Goal: Find contact information: Find contact information

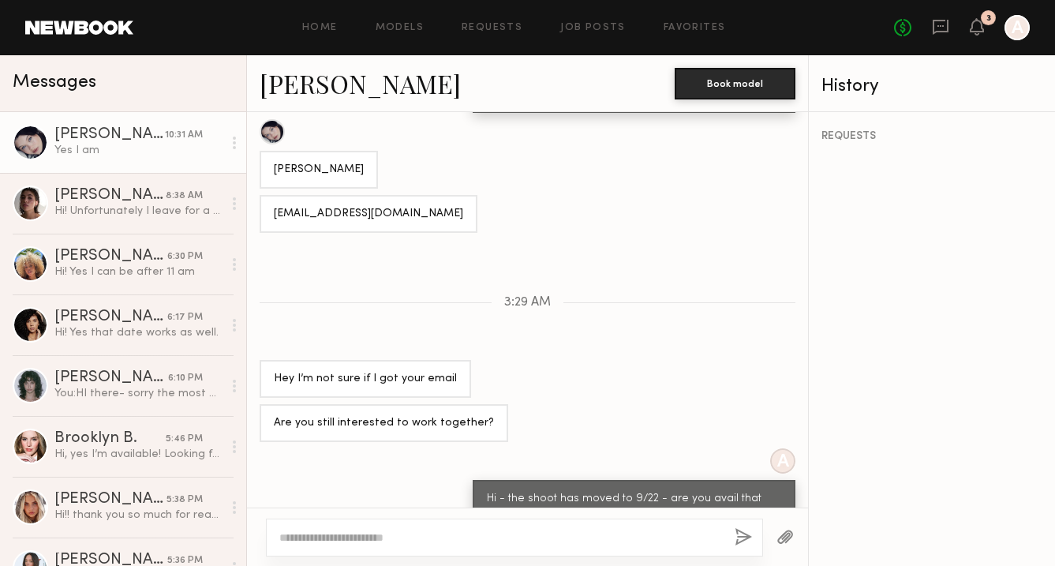
scroll to position [930, 0]
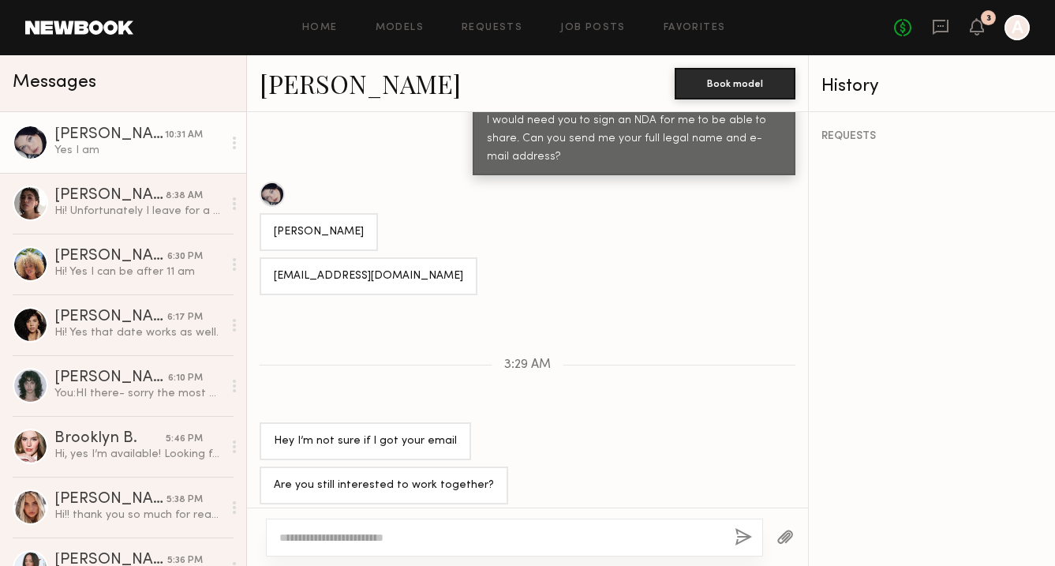
drag, startPoint x: 364, startPoint y: 226, endPoint x: 278, endPoint y: 231, distance: 86.2
click at [278, 231] on div "[PERSON_NAME]" at bounding box center [319, 232] width 118 height 38
copy div "[PERSON_NAME]"
drag, startPoint x: 422, startPoint y: 272, endPoint x: 273, endPoint y: 273, distance: 149.1
click at [273, 273] on div "[EMAIL_ADDRESS][DOMAIN_NAME]" at bounding box center [369, 276] width 218 height 38
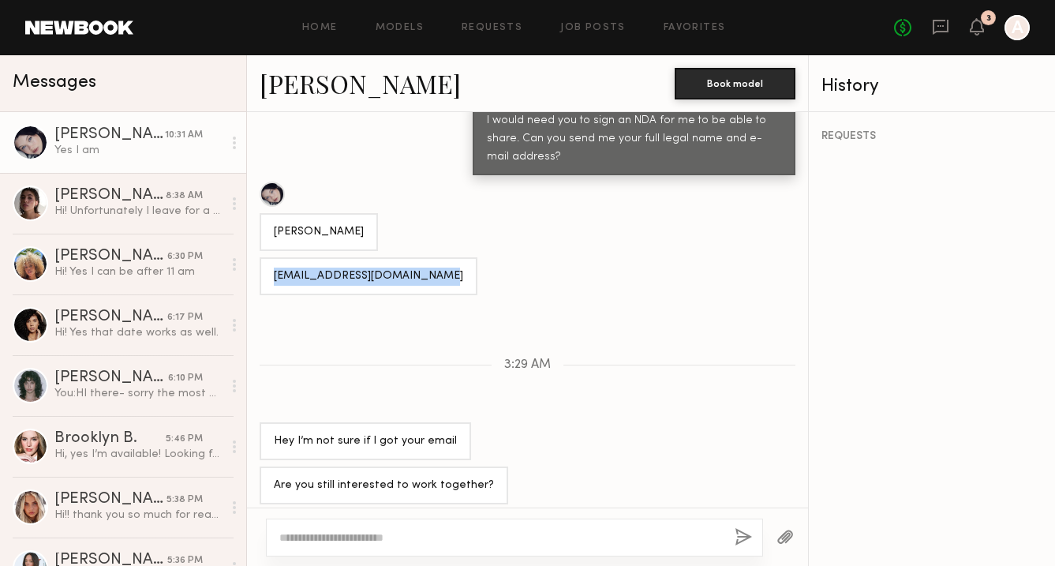
copy div "[EMAIL_ADDRESS][DOMAIN_NAME]"
click at [340, 539] on textarea at bounding box center [500, 537] width 443 height 16
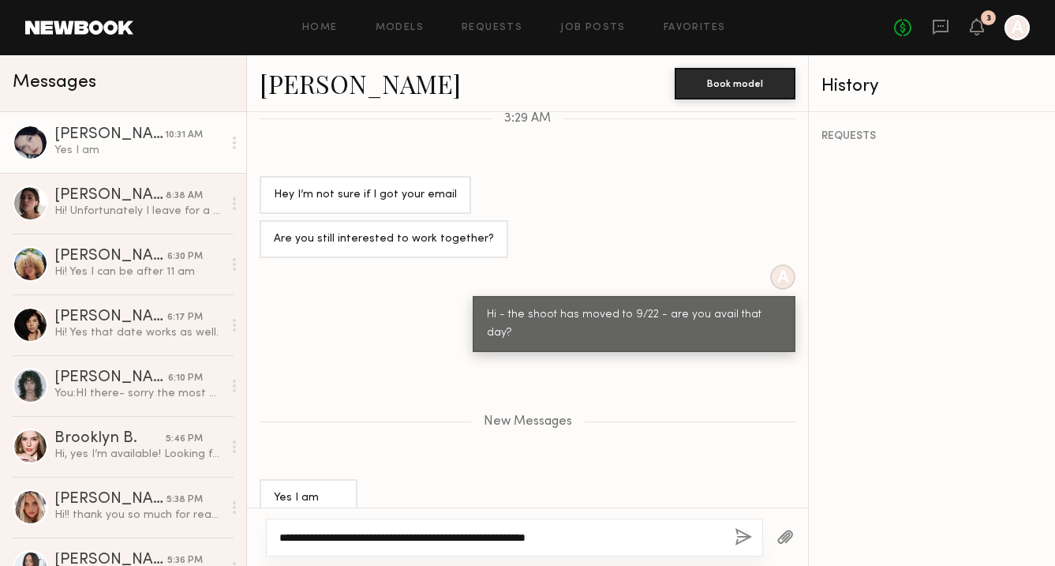
type textarea "**********"
click at [740, 530] on button "button" at bounding box center [742, 538] width 17 height 20
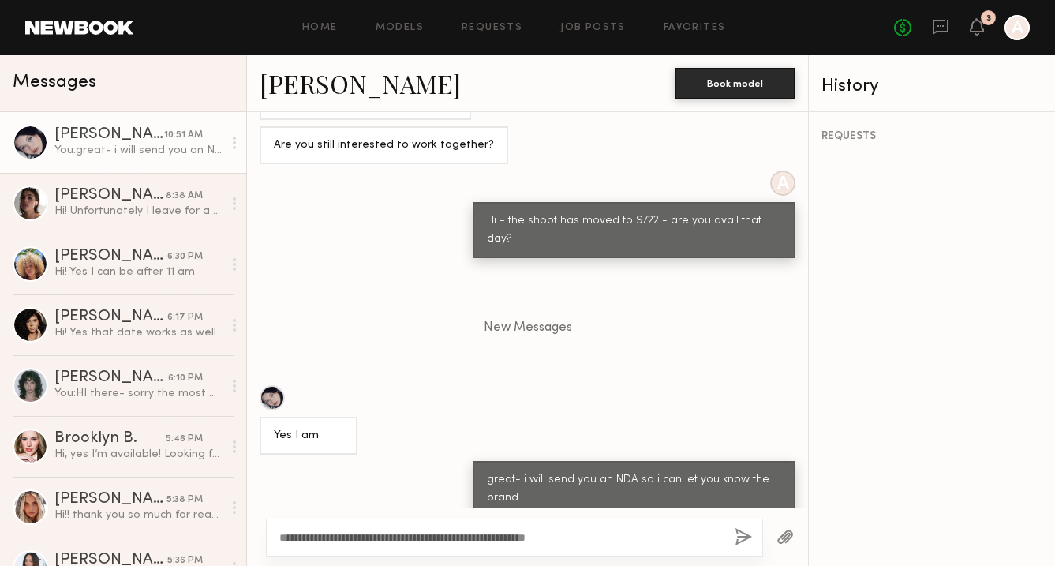
click at [319, 79] on link "[PERSON_NAME]" at bounding box center [360, 83] width 201 height 34
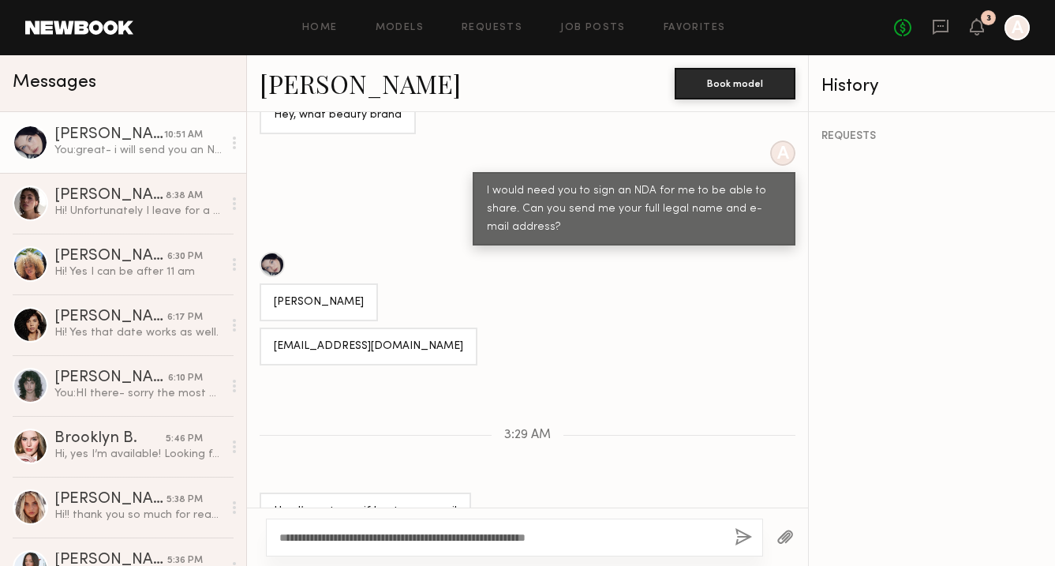
scroll to position [859, 0]
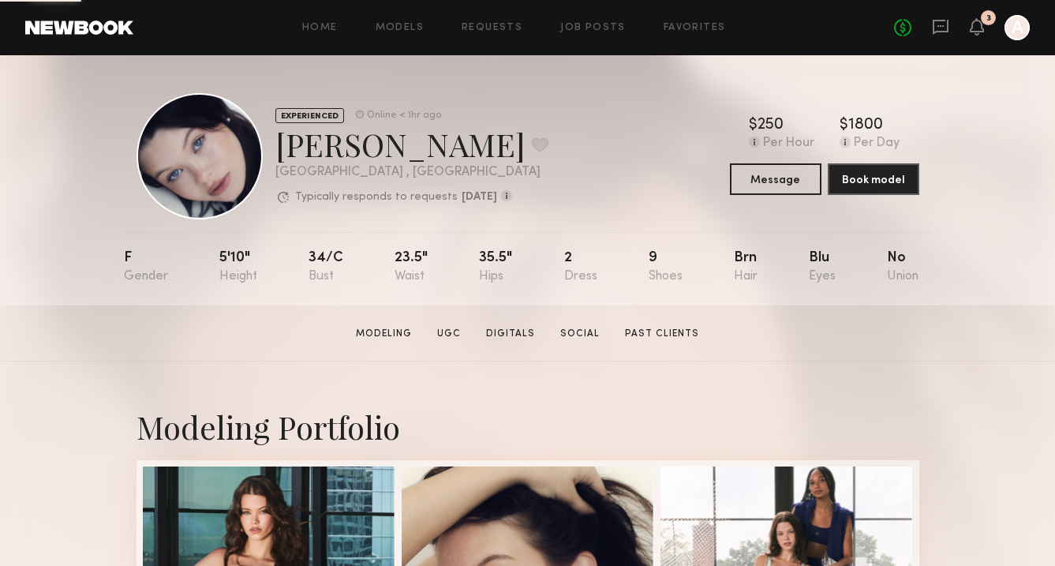
scroll to position [243, 0]
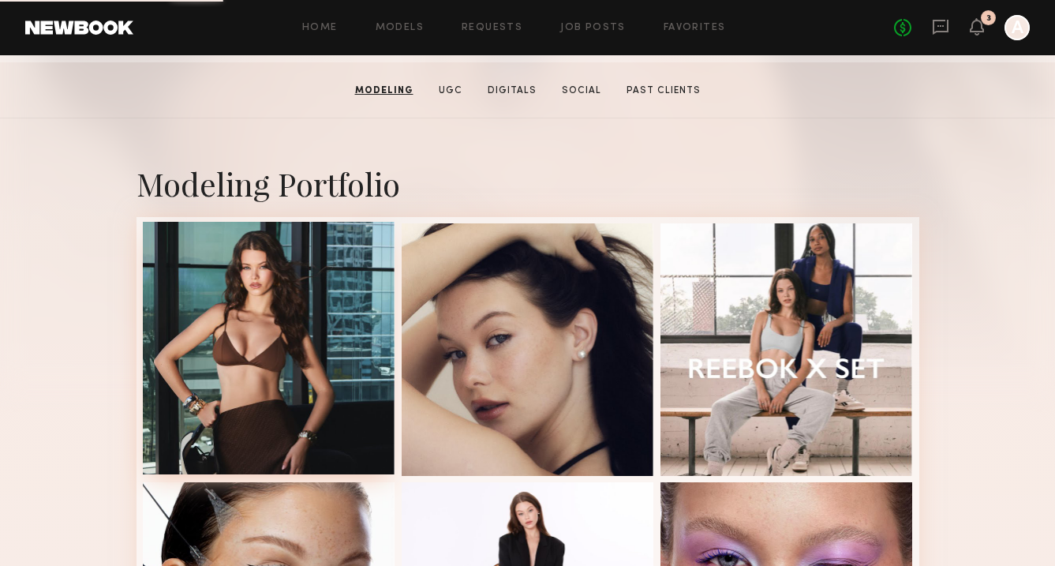
click at [243, 256] on div at bounding box center [269, 348] width 252 height 252
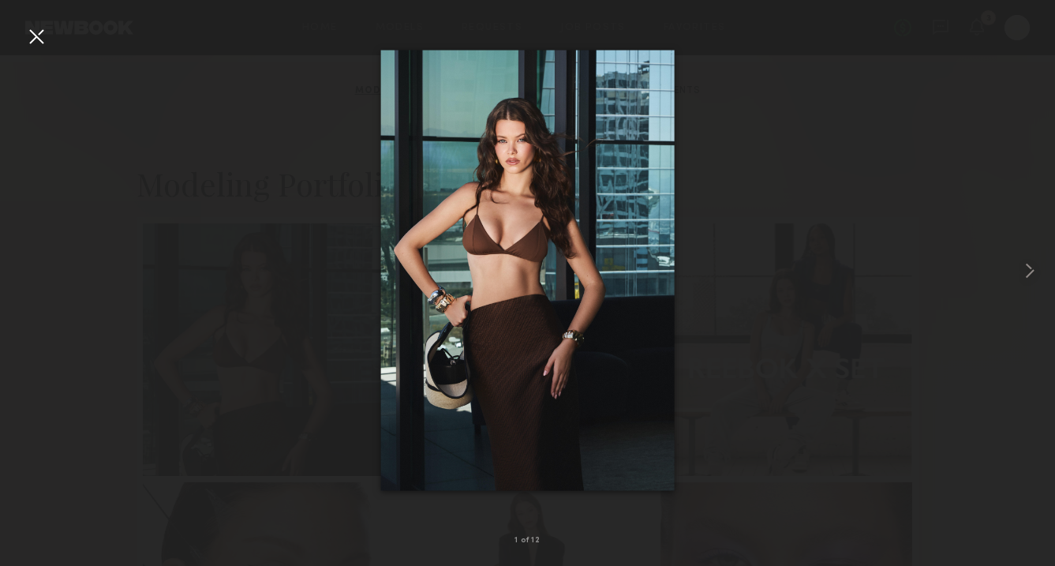
click at [45, 40] on div at bounding box center [36, 36] width 25 height 25
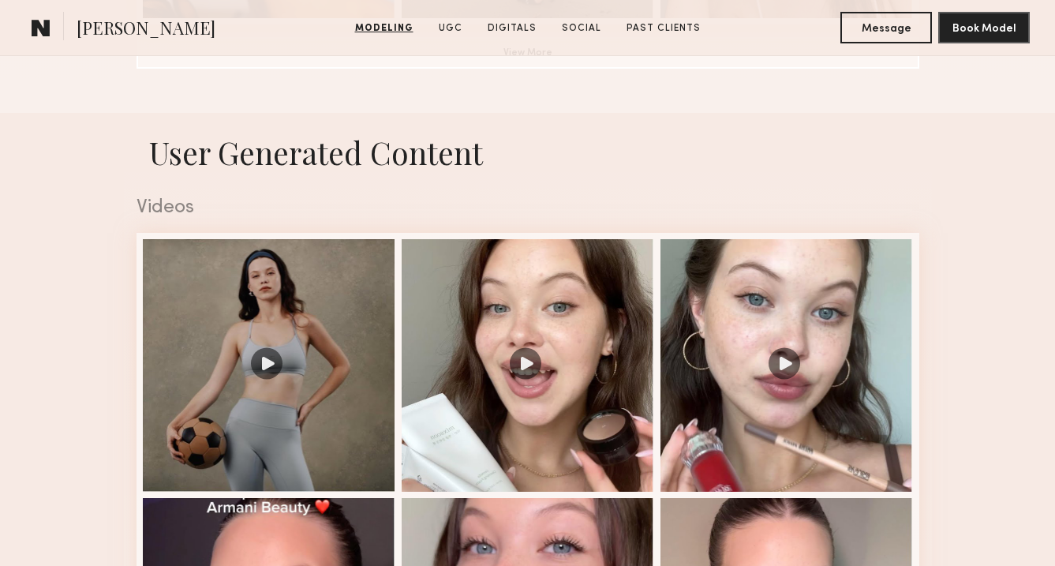
scroll to position [1478, 0]
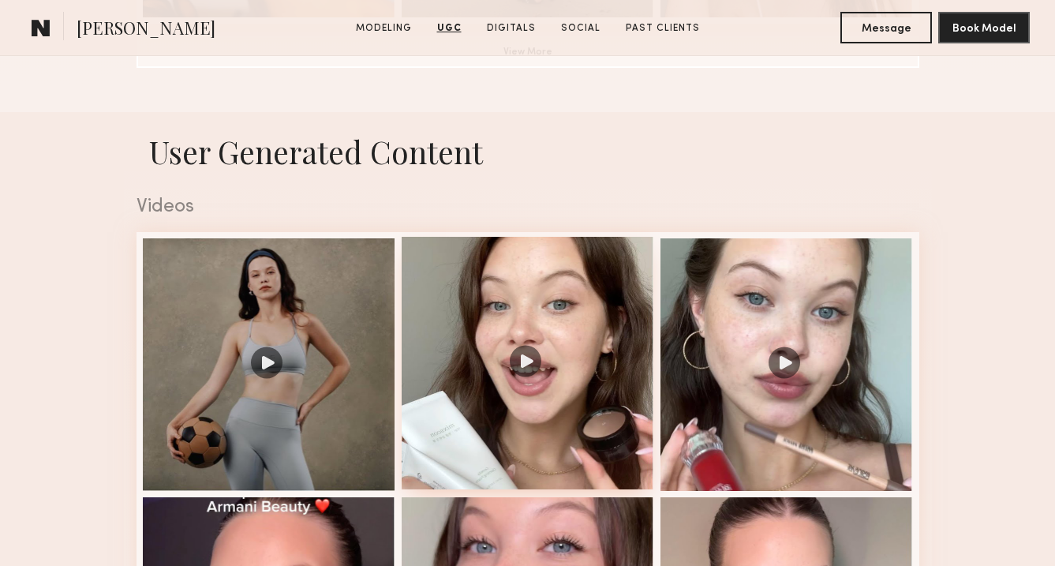
click at [512, 372] on div at bounding box center [528, 363] width 252 height 252
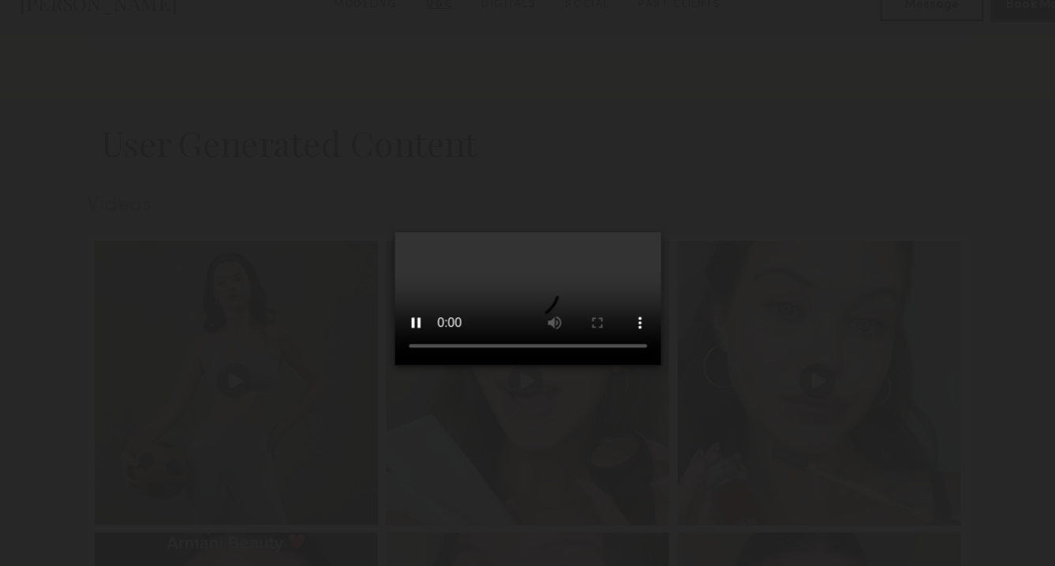
scroll to position [1474, 0]
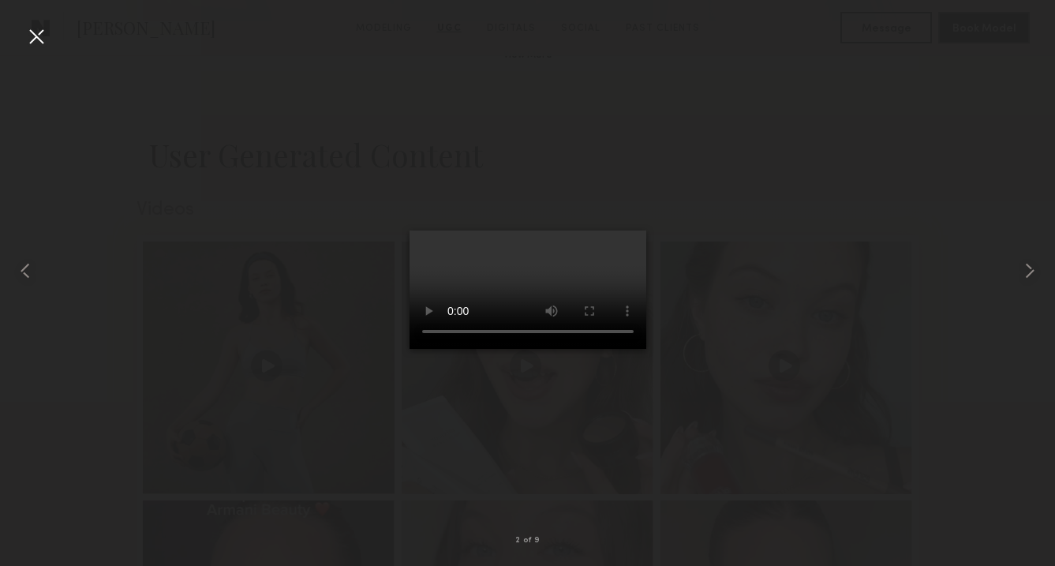
click at [41, 36] on div at bounding box center [36, 36] width 25 height 25
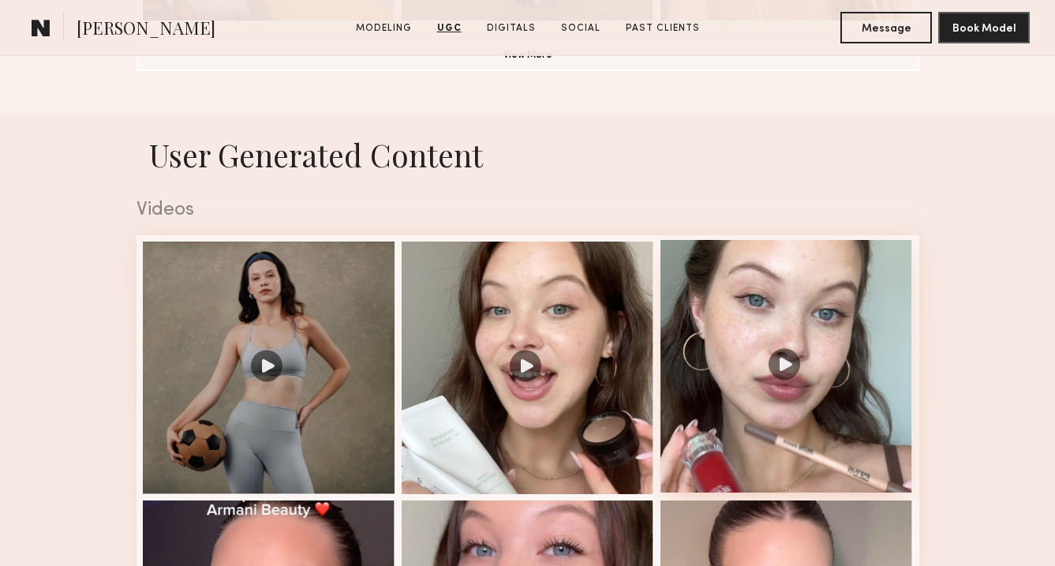
click at [819, 349] on div at bounding box center [786, 366] width 252 height 252
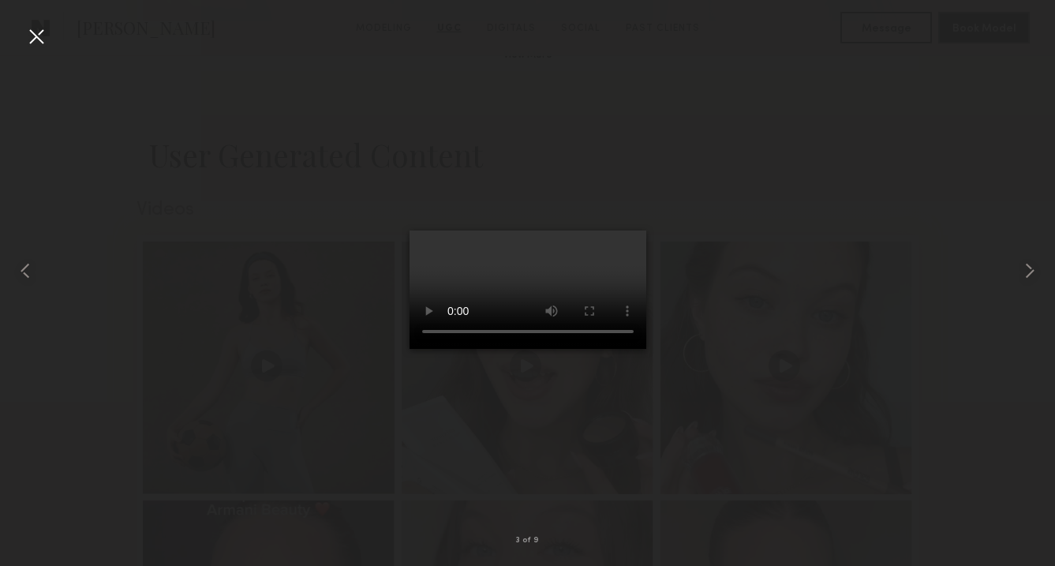
click at [37, 38] on div at bounding box center [36, 36] width 25 height 25
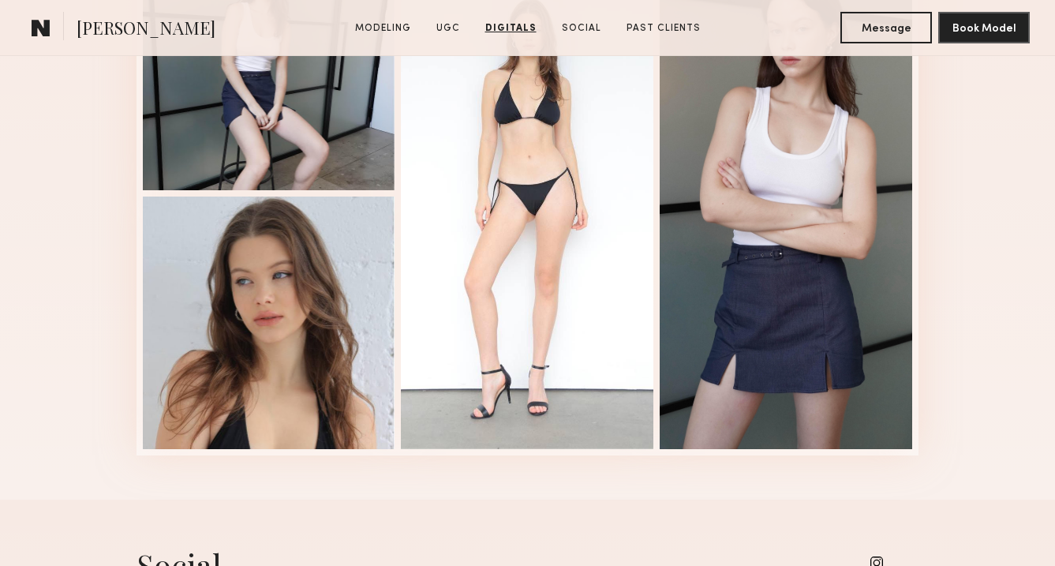
scroll to position [2722, 0]
